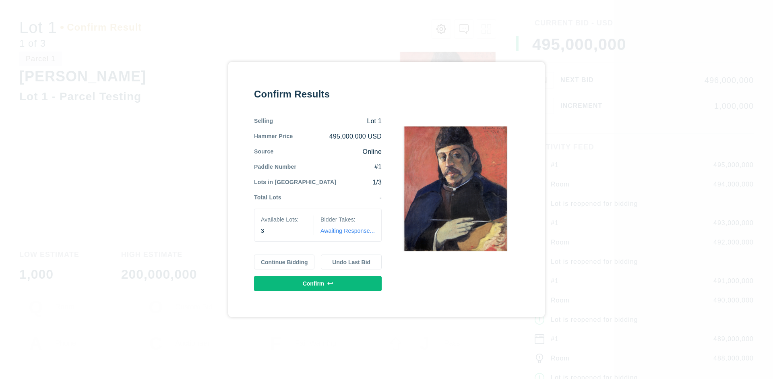
click at [285, 262] on button "Continue Bidding" at bounding box center [284, 261] width 61 height 15
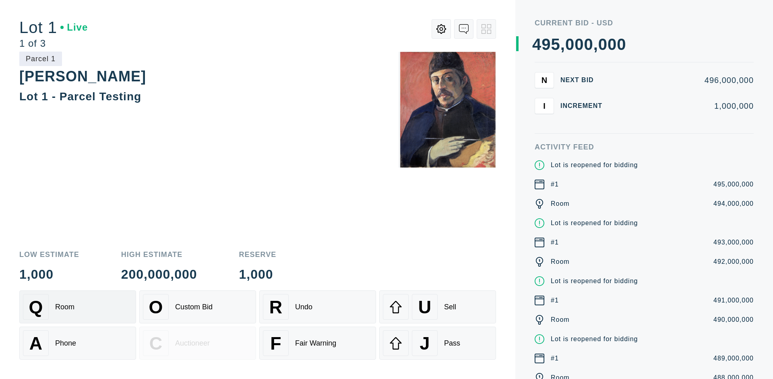
click at [78, 307] on div "Q Room" at bounding box center [77, 307] width 109 height 26
